Goal: Task Accomplishment & Management: Use online tool/utility

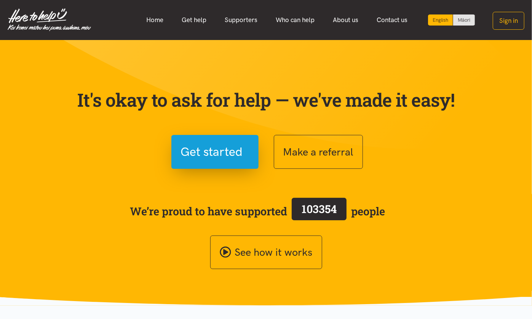
click at [505, 16] on button "Sign in" at bounding box center [509, 21] width 32 height 18
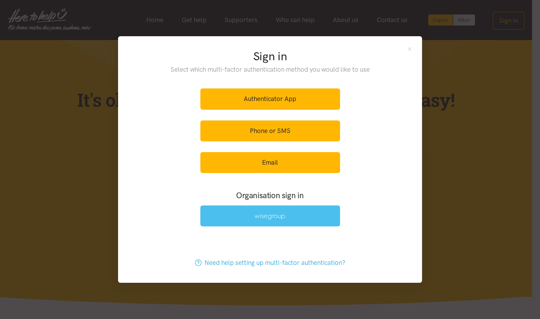
click at [296, 216] on link at bounding box center [270, 215] width 140 height 21
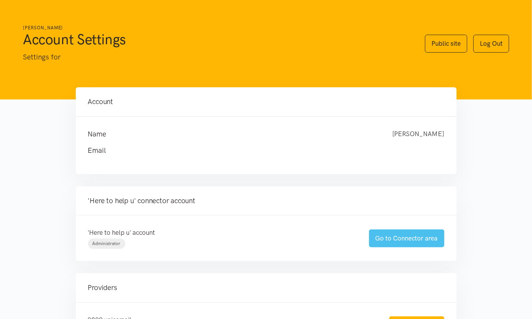
click at [398, 239] on link "Go to Connector area" at bounding box center [406, 238] width 75 height 18
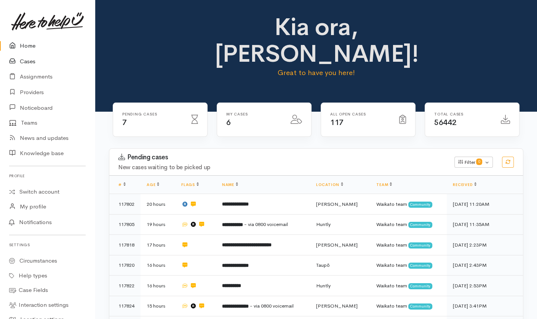
click at [30, 61] on link "Cases" at bounding box center [47, 62] width 95 height 16
click at [247, 315] on td "******* - via 0800 voicemail" at bounding box center [263, 325] width 94 height 20
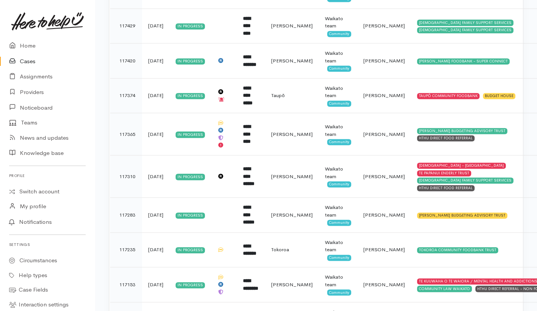
scroll to position [3396, 0]
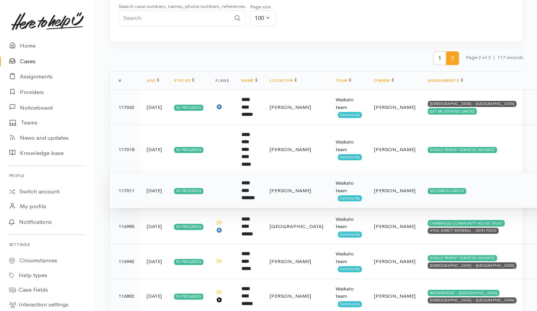
scroll to position [74, 0]
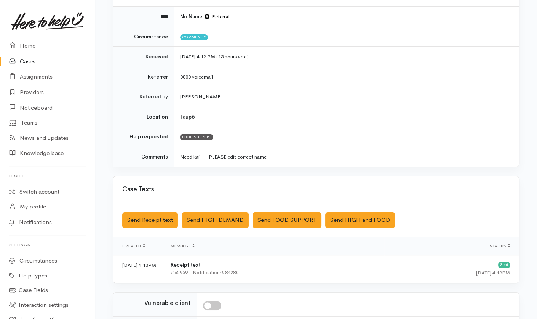
scroll to position [96, 0]
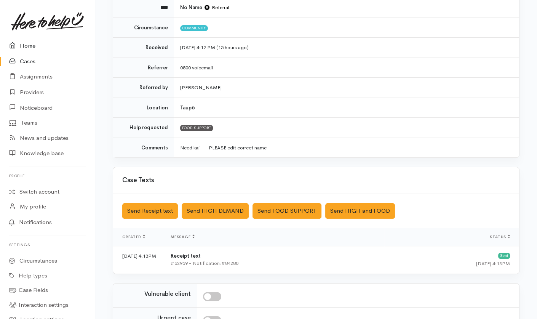
click at [32, 45] on link "Home" at bounding box center [47, 46] width 95 height 16
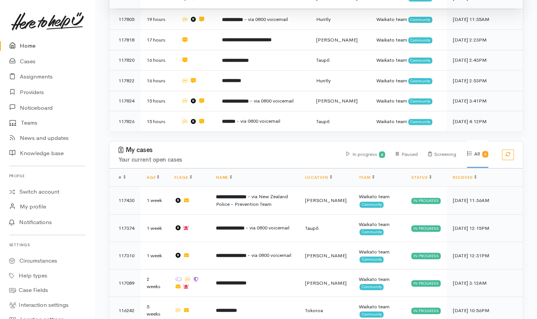
scroll to position [211, 0]
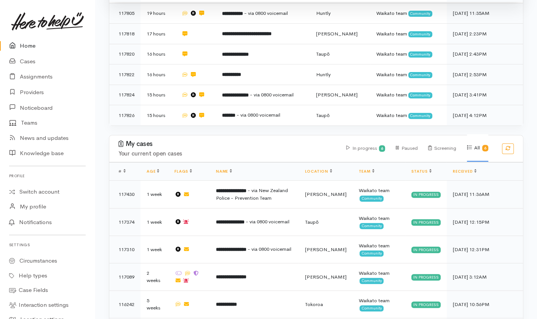
click at [221, 208] on td "**********" at bounding box center [254, 221] width 89 height 27
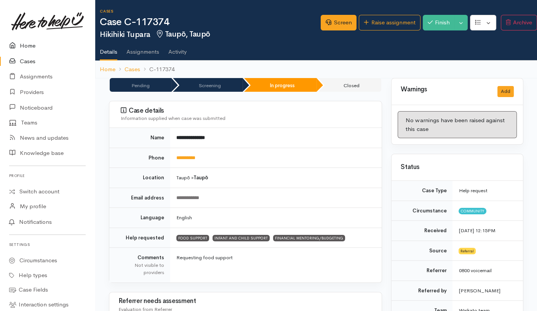
click at [26, 44] on link "Home" at bounding box center [47, 46] width 95 height 16
